Goal: Book appointment/travel/reservation

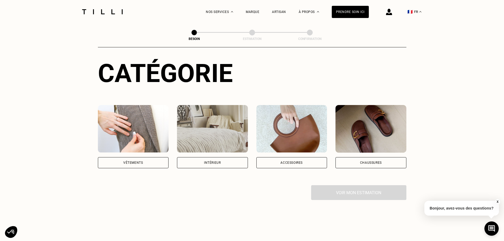
click at [142, 161] on div "Vêtements" at bounding box center [133, 162] width 20 height 3
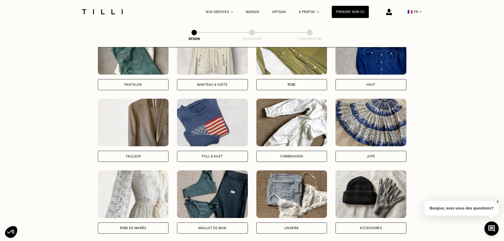
scroll to position [277, 0]
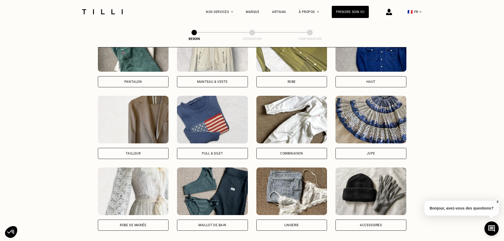
click at [123, 148] on div "Tailleur" at bounding box center [133, 153] width 71 height 11
select select "FR"
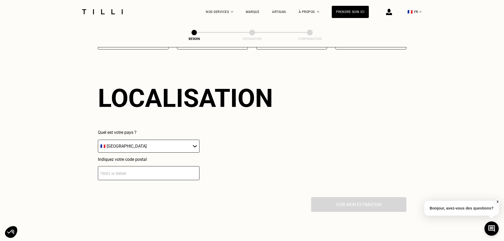
click at [130, 169] on input "number" at bounding box center [149, 173] width 102 height 14
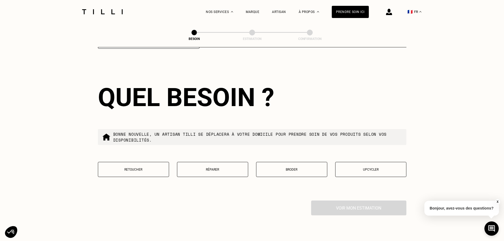
scroll to position [589, 0]
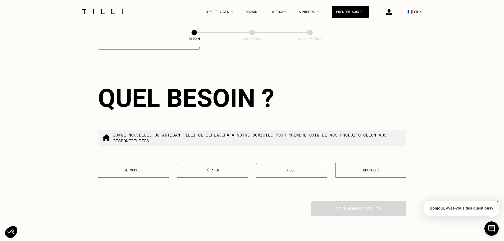
type input "75018"
click at [134, 169] on p "Retoucher" at bounding box center [133, 171] width 65 height 4
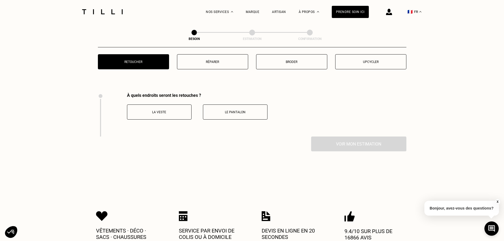
scroll to position [618, 0]
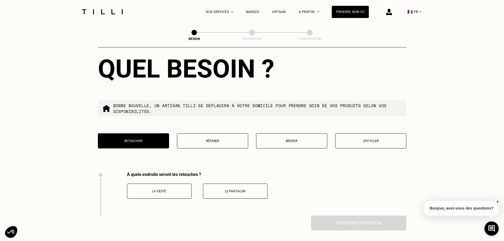
click at [213, 138] on button "Réparer" at bounding box center [212, 140] width 71 height 15
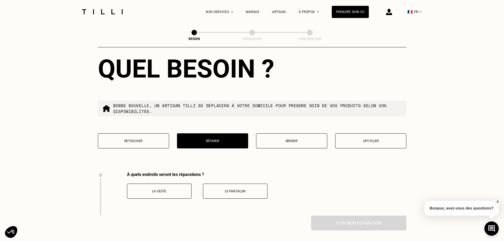
scroll to position [698, 0]
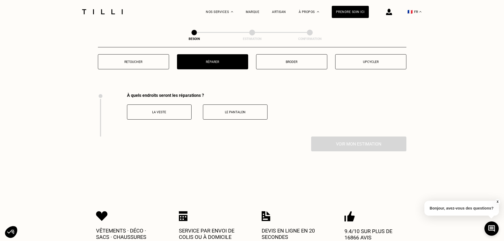
click at [164, 104] on button "La veste" at bounding box center [159, 111] width 65 height 15
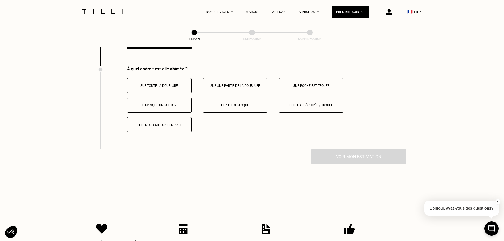
click at [228, 49] on button "Le pantalon" at bounding box center [235, 41] width 65 height 15
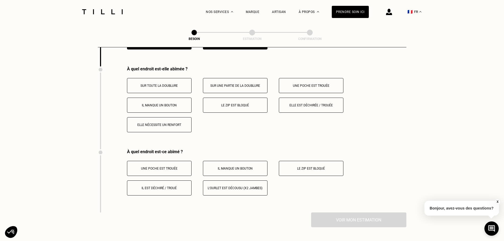
click at [321, 103] on p "Elle est déchirée / trouée" at bounding box center [311, 105] width 59 height 4
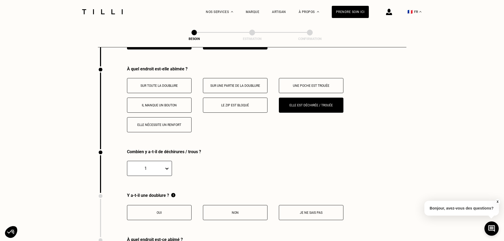
scroll to position [851, 0]
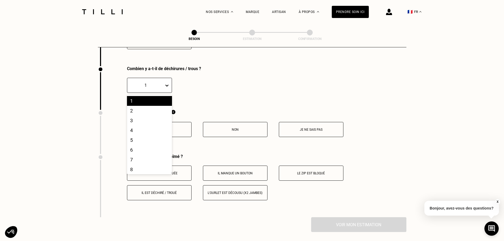
click at [166, 82] on div at bounding box center [167, 86] width 7 height 10
click at [141, 96] on div "1" at bounding box center [149, 101] width 45 height 10
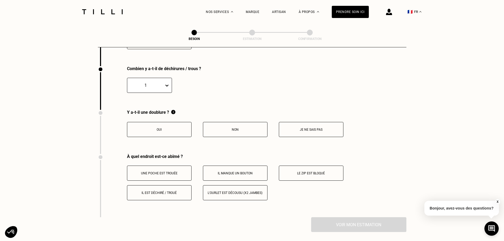
click at [336, 128] on p "Je ne sais pas" at bounding box center [311, 130] width 59 height 4
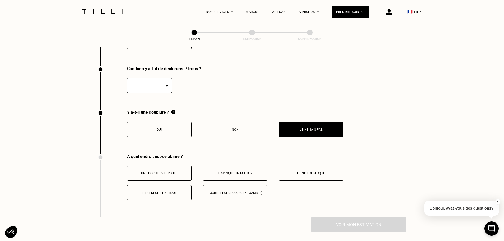
click at [183, 191] on p "Il est déchiré / troué" at bounding box center [159, 193] width 59 height 4
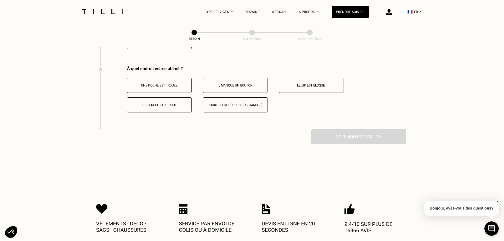
click at [177, 97] on button "Il est déchiré / troué" at bounding box center [159, 104] width 65 height 15
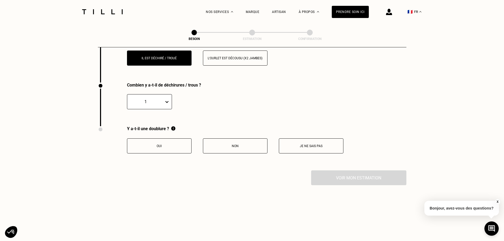
scroll to position [914, 0]
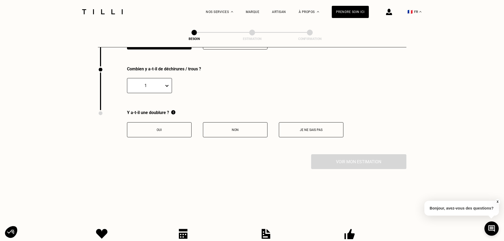
click at [308, 125] on button "Je ne sais pas" at bounding box center [311, 129] width 65 height 15
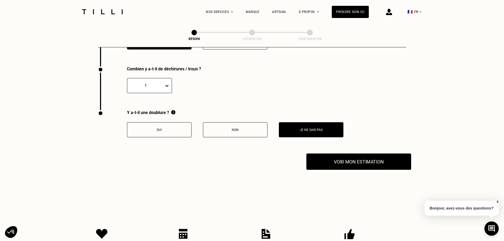
click at [337, 158] on button "Voir mon estimation" at bounding box center [358, 161] width 105 height 16
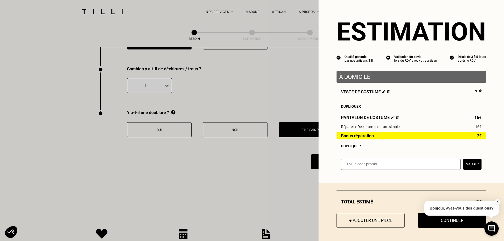
scroll to position [940, 0]
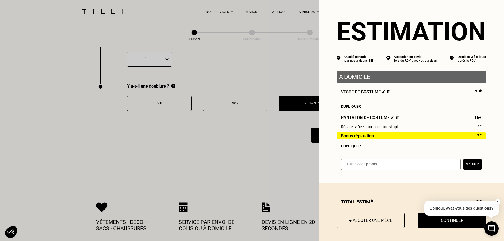
click at [346, 106] on div "Dupliquer" at bounding box center [411, 106] width 140 height 4
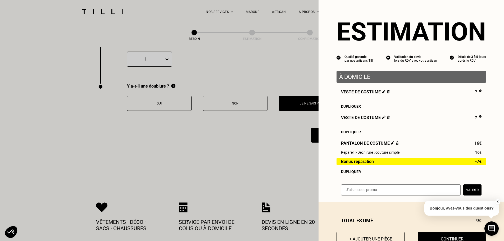
click at [341, 107] on div "Dupliquer" at bounding box center [411, 106] width 140 height 4
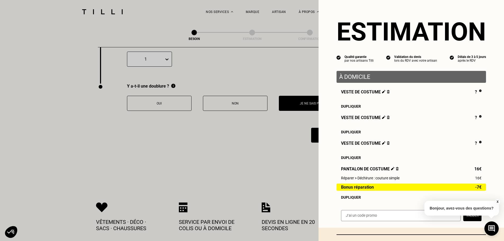
click at [387, 144] on img at bounding box center [388, 142] width 3 height 3
click at [384, 119] on span "Veste de costume" at bounding box center [365, 118] width 49 height 6
click at [387, 118] on img at bounding box center [388, 117] width 3 height 3
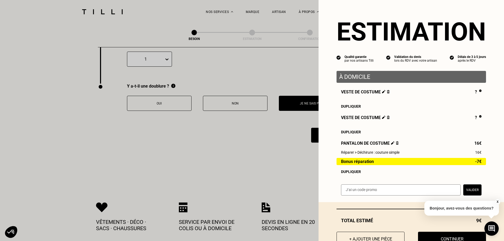
click at [497, 200] on button "X" at bounding box center [497, 202] width 5 height 6
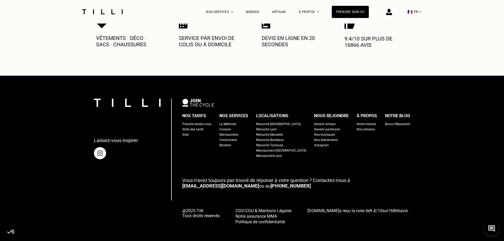
scroll to position [992, 0]
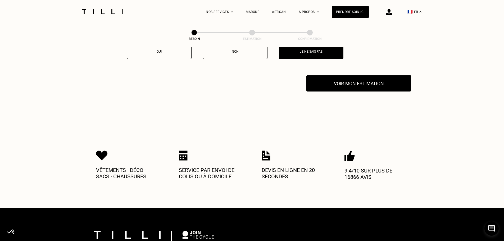
click at [352, 75] on button "Voir mon estimation" at bounding box center [358, 83] width 105 height 16
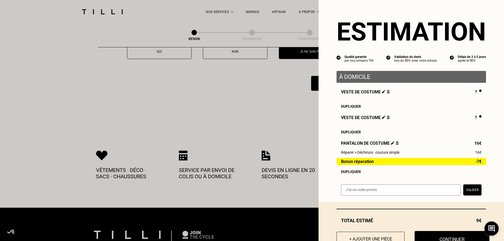
scroll to position [19, 0]
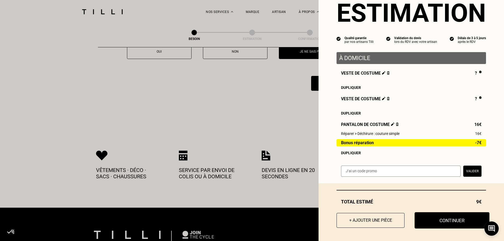
click at [454, 224] on button "Continuer" at bounding box center [452, 220] width 75 height 16
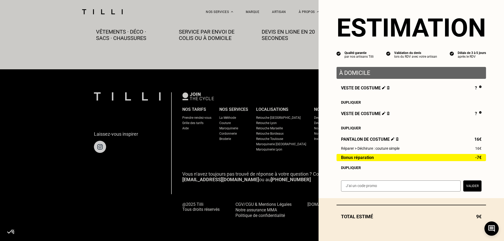
select select "FR"
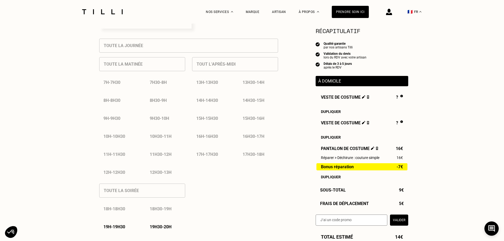
scroll to position [310, 0]
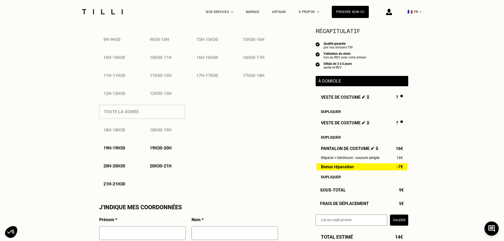
click at [119, 165] on p "20h - 20h30" at bounding box center [114, 165] width 22 height 5
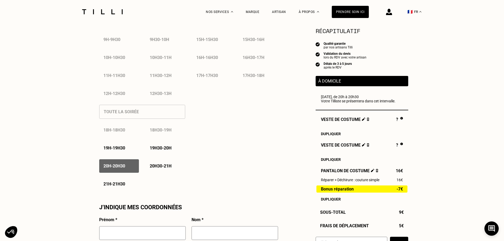
click at [155, 166] on p "20h30 - 21h" at bounding box center [161, 165] width 22 height 5
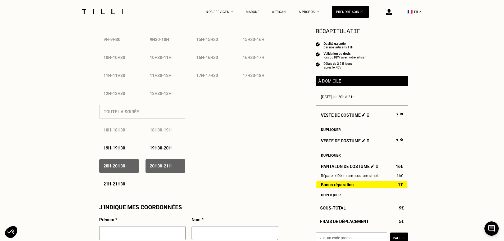
click at [123, 181] on div "21h - 21h30" at bounding box center [119, 183] width 40 height 13
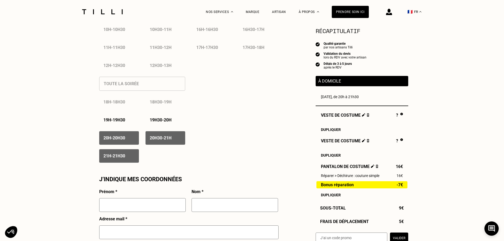
scroll to position [441, 0]
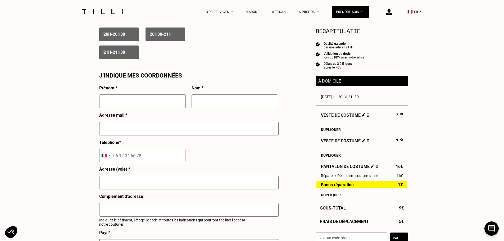
click at [132, 108] on input "text" at bounding box center [142, 101] width 86 height 14
